Goal: Navigation & Orientation: Find specific page/section

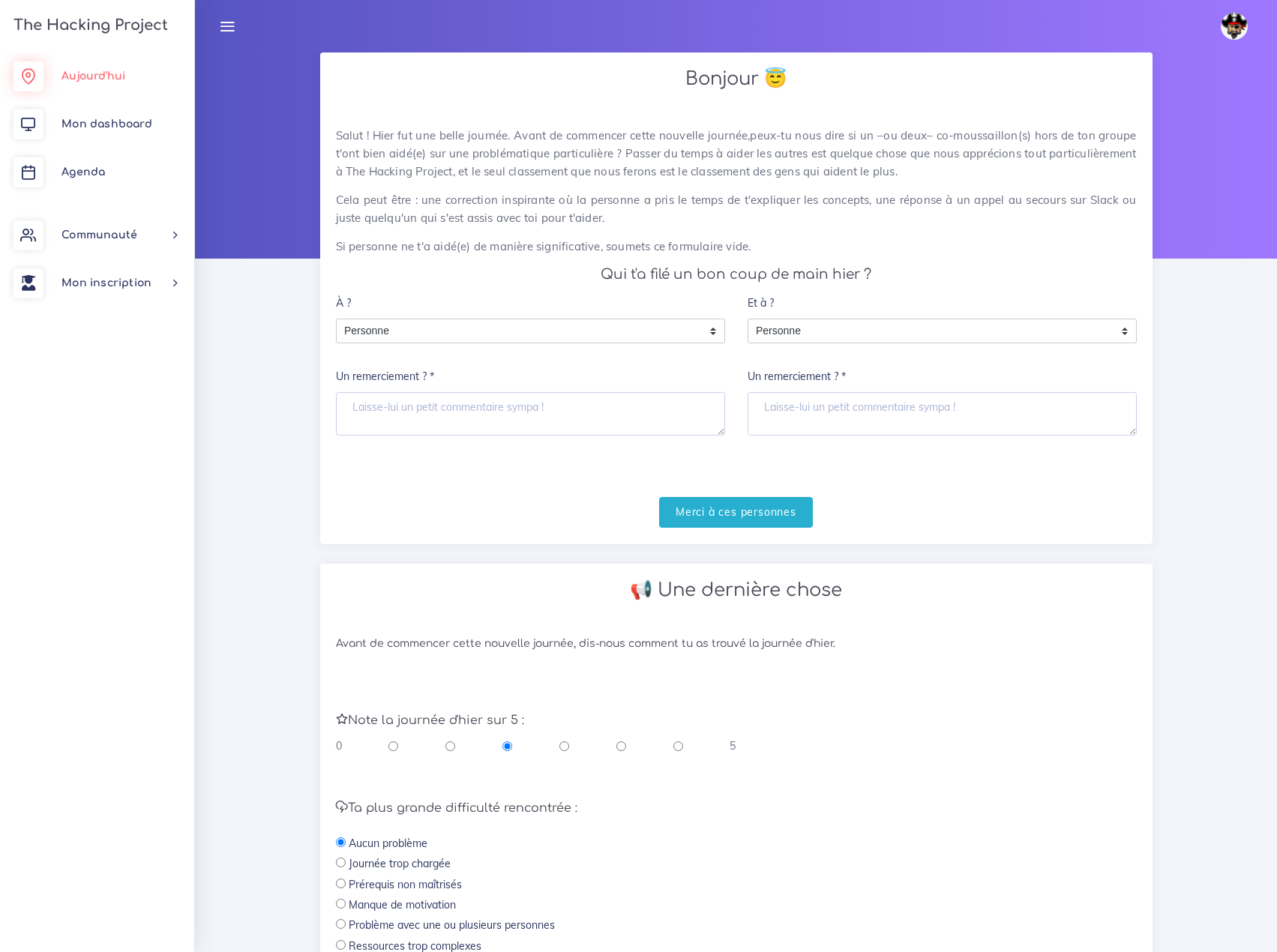
click at [94, 72] on span "Aujourd'hui" at bounding box center [93, 76] width 64 height 11
click at [98, 125] on span "Mon dashboard" at bounding box center [106, 124] width 90 height 11
click at [91, 165] on link "Agenda" at bounding box center [97, 173] width 195 height 48
click at [99, 234] on span "Communauté" at bounding box center [99, 235] width 76 height 11
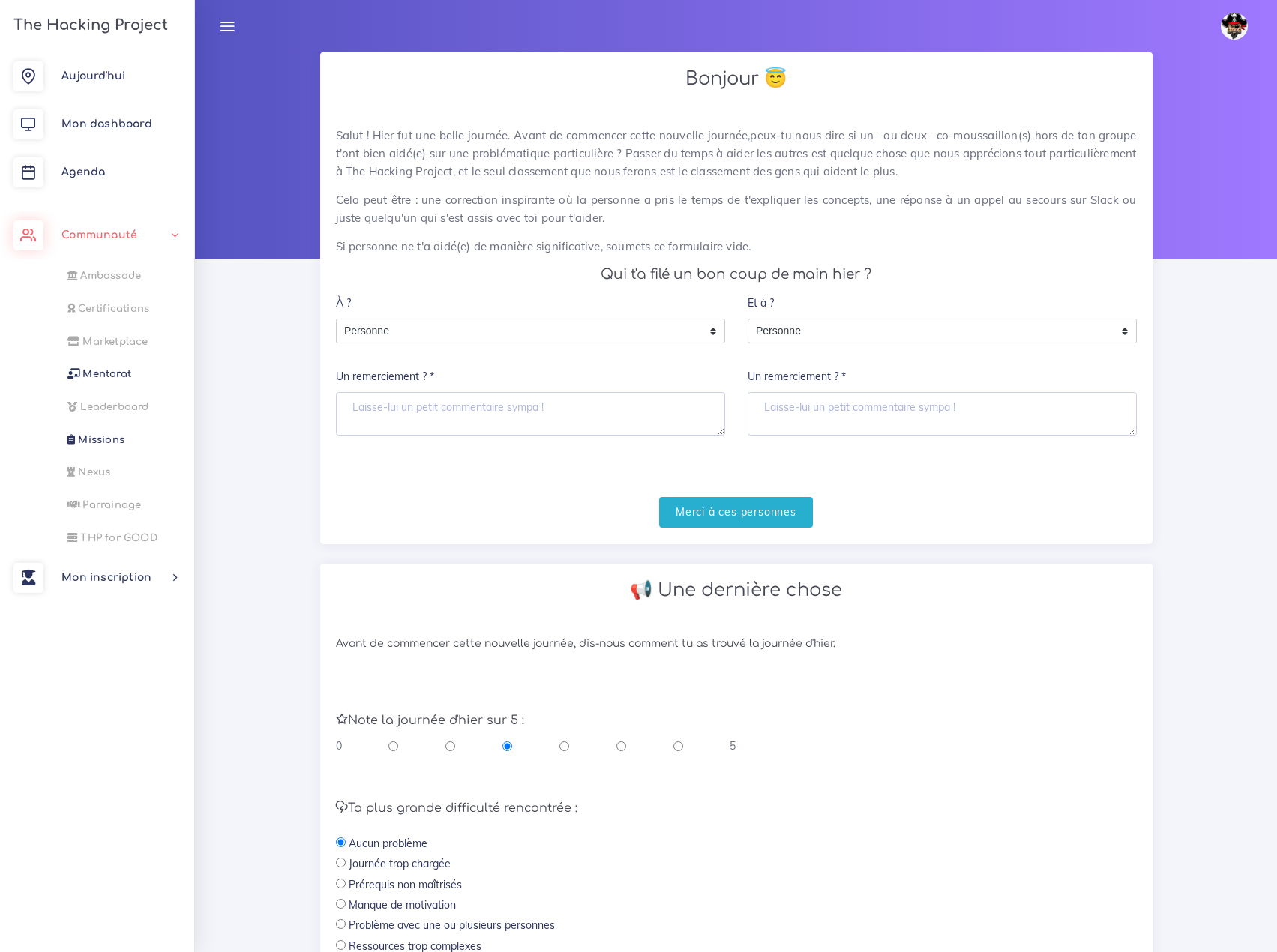
click at [99, 234] on span "Communauté" at bounding box center [99, 235] width 76 height 11
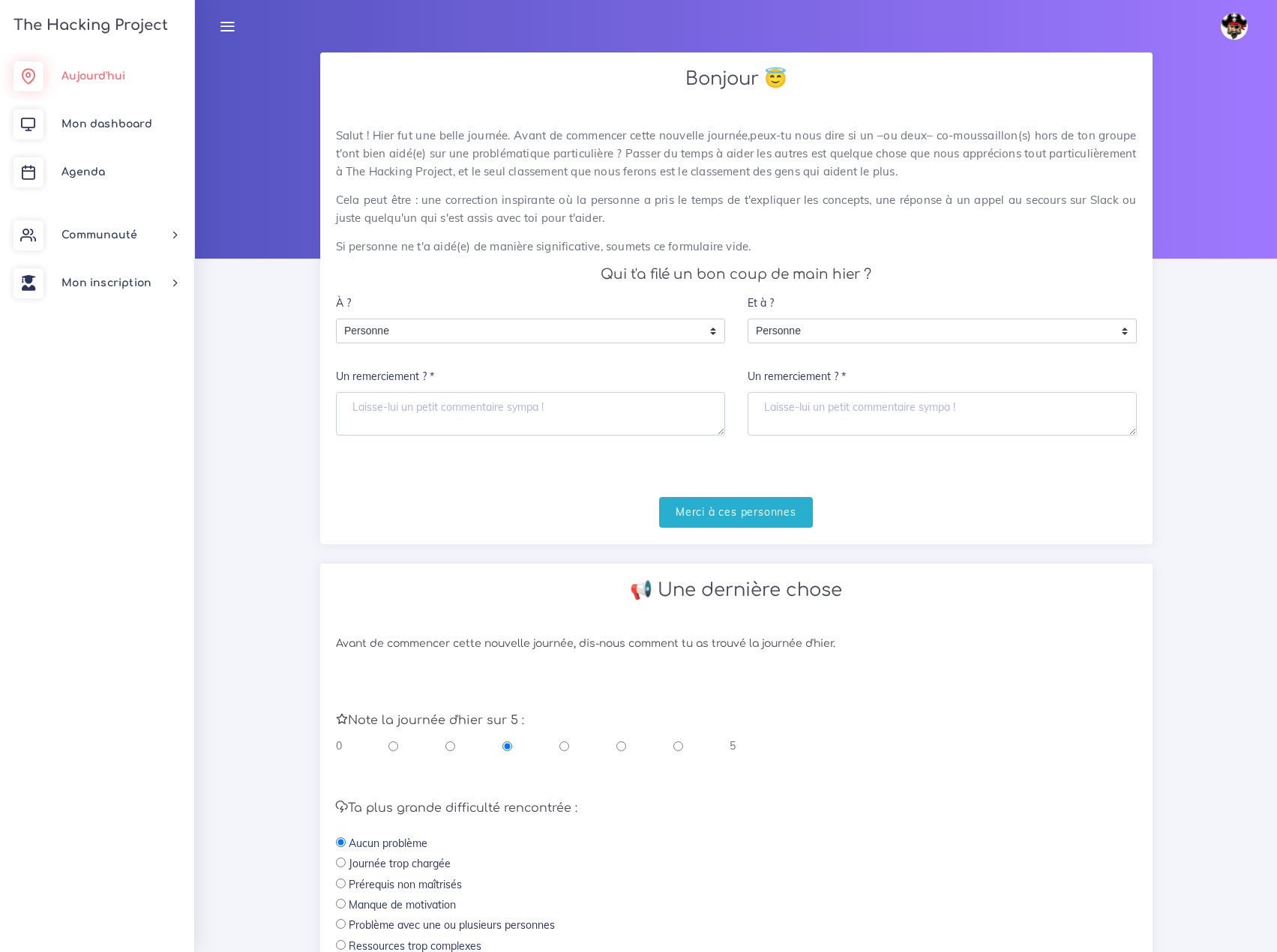
click at [88, 72] on span "Aujourd'hui" at bounding box center [93, 76] width 64 height 11
